Goal: Communication & Community: Answer question/provide support

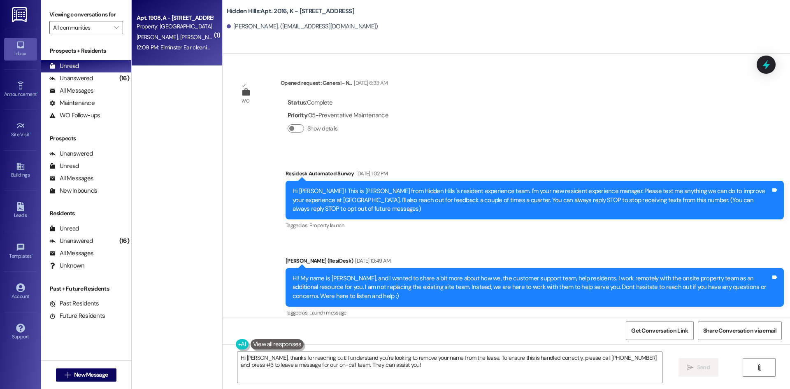
scroll to position [910, 0]
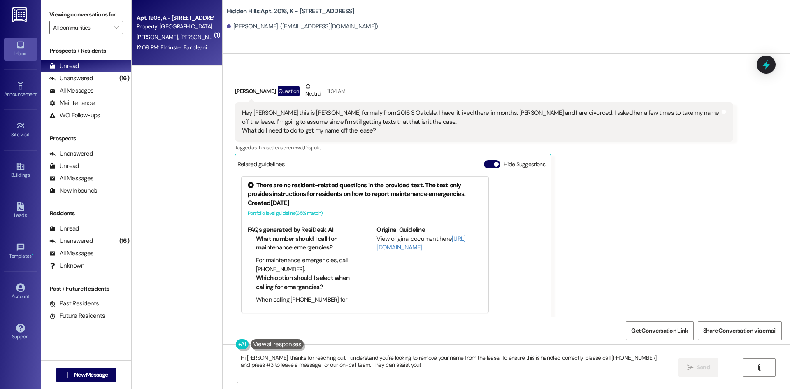
click at [202, 39] on div "[PERSON_NAME] [PERSON_NAME]" at bounding box center [175, 37] width 78 height 10
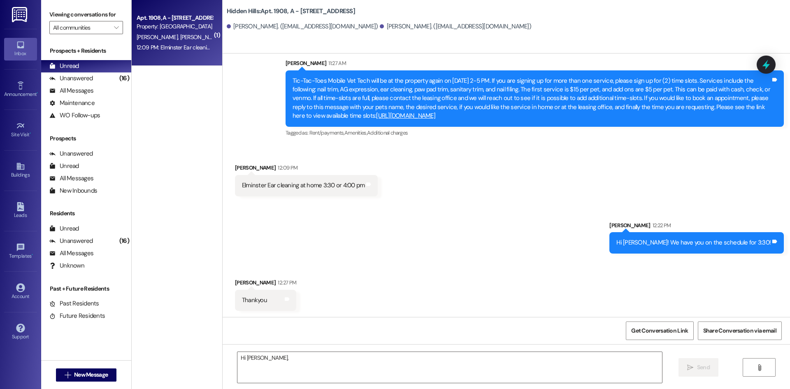
scroll to position [3339, 0]
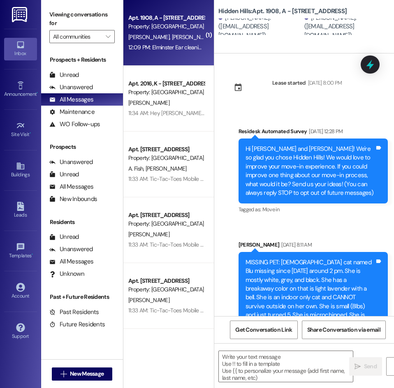
type textarea "Fetching suggested responses. Please feel free to read through the conversation…"
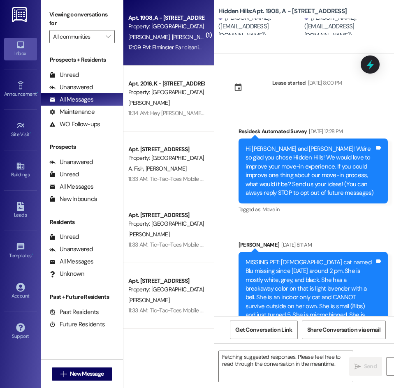
scroll to position [4777, 0]
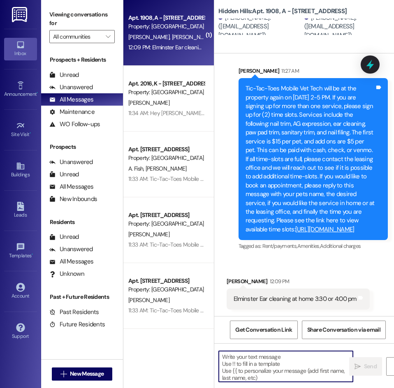
click at [288, 366] on textarea at bounding box center [286, 366] width 134 height 31
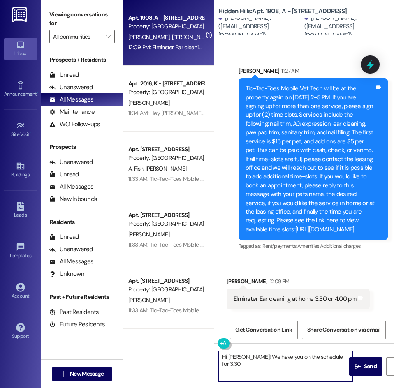
type textarea "Hi [PERSON_NAME]! We have you on the schedule for 3:30!"
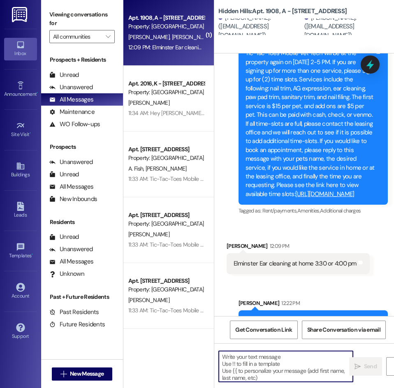
scroll to position [4776, 0]
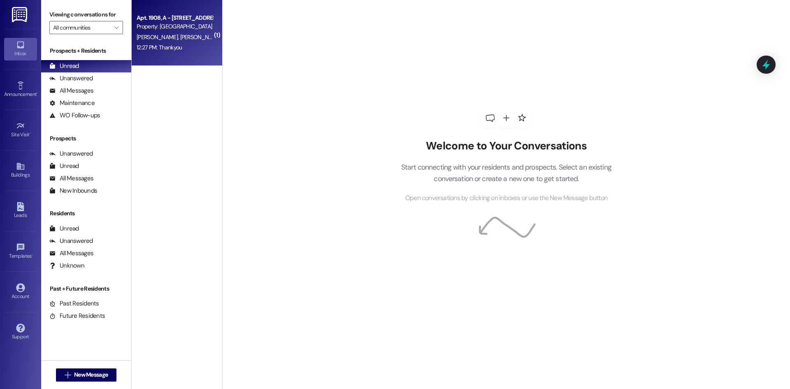
click at [180, 39] on span "[PERSON_NAME]" at bounding box center [200, 36] width 41 height 7
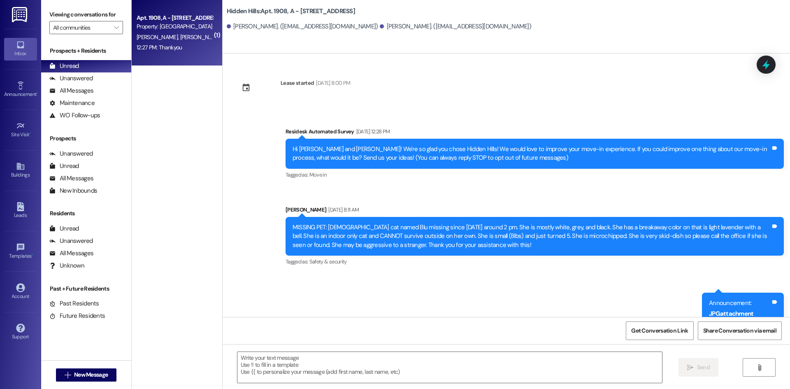
scroll to position [3364, 0]
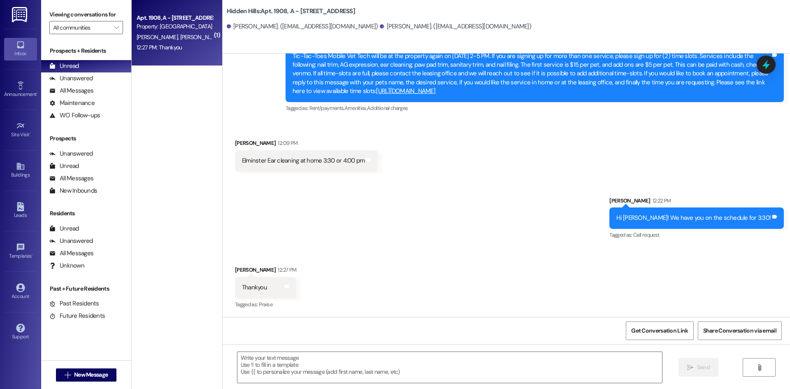
type textarea "Fetching suggested responses. Please feel free to read through the conversation…"
